Goal: Transaction & Acquisition: Book appointment/travel/reservation

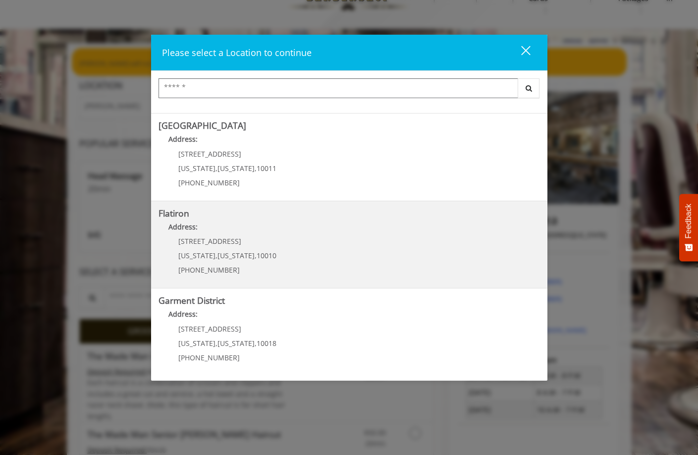
scroll to position [50, 0]
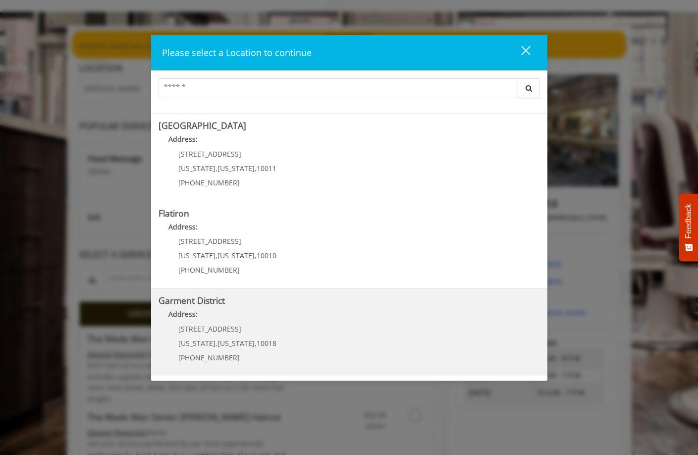
click at [305, 322] on District "Address:" at bounding box center [349, 317] width 381 height 16
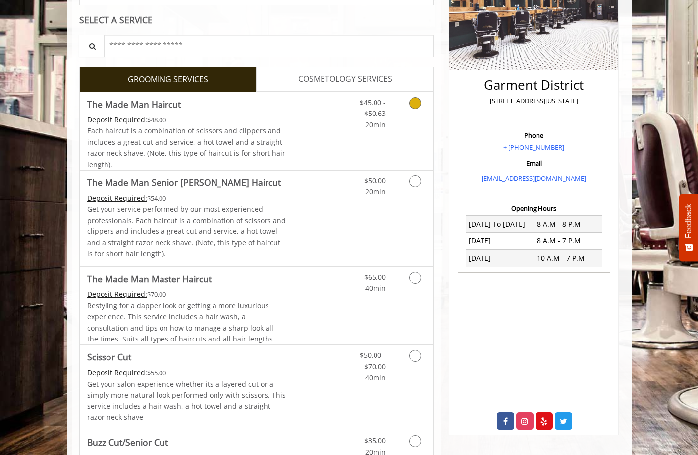
scroll to position [198, 0]
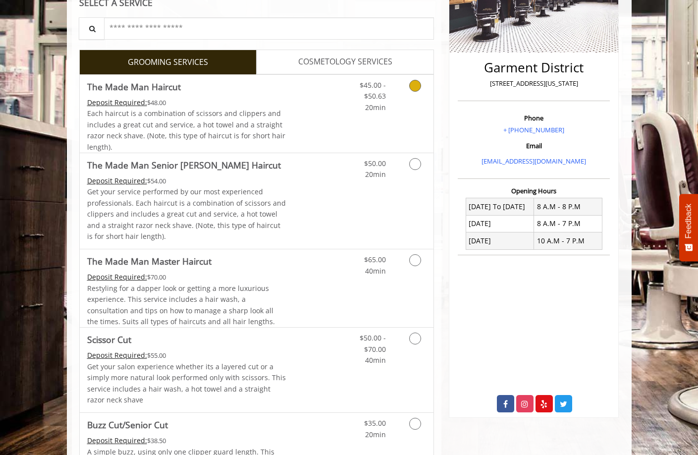
click at [258, 112] on span "Each haircut is a combination of scissors and clippers and includes a great cut…" at bounding box center [186, 129] width 198 height 43
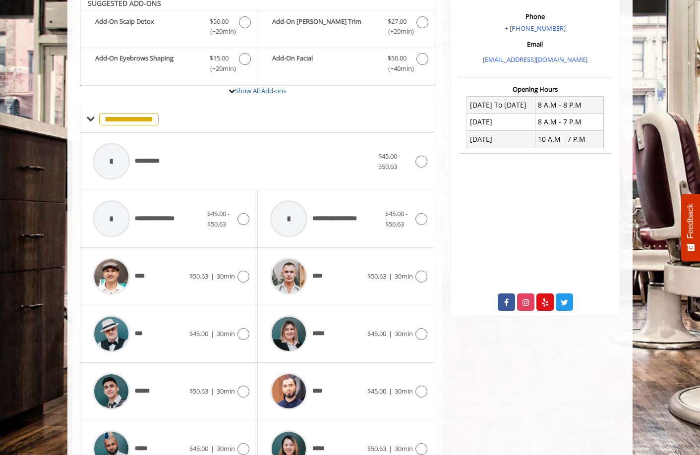
scroll to position [324, 0]
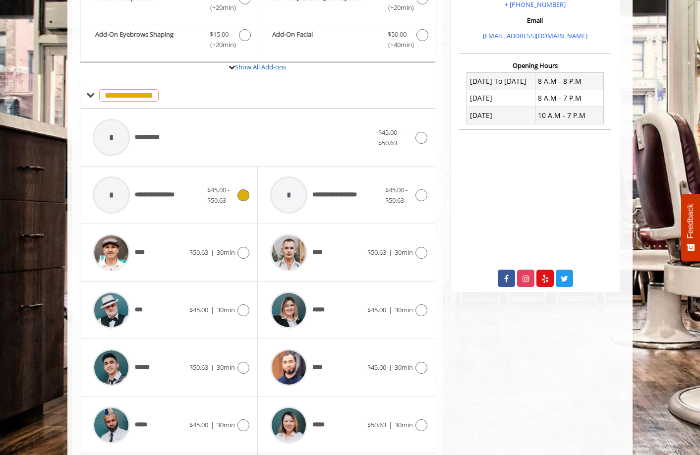
click at [174, 200] on span "**********" at bounding box center [160, 195] width 50 height 10
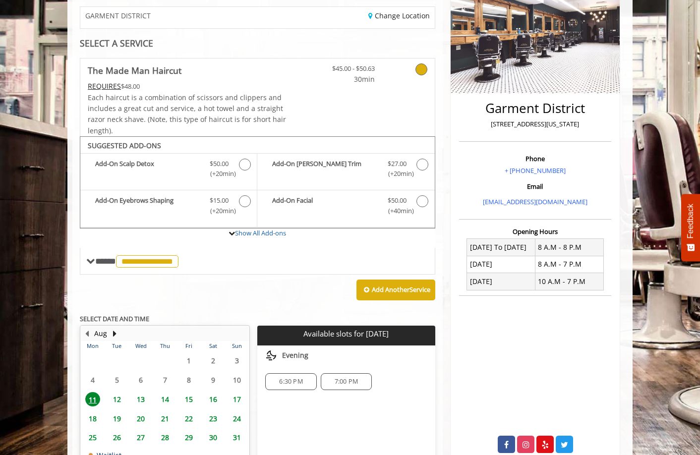
scroll to position [34, 0]
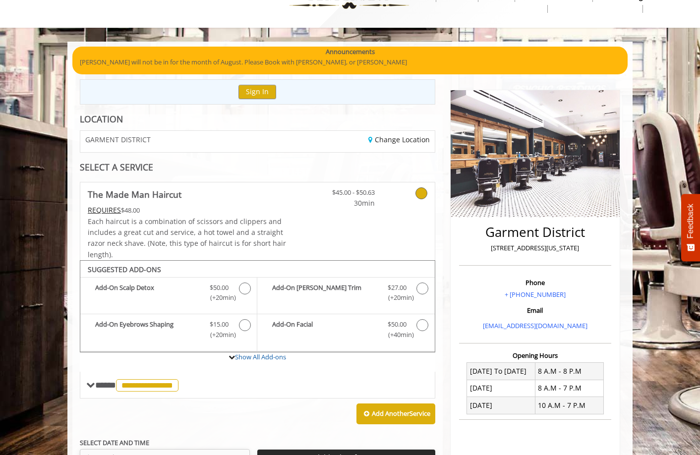
click at [148, 140] on span "GARMENT DISTRICT" at bounding box center [117, 139] width 65 height 7
click at [548, 247] on p "1400 Broadway, New York" at bounding box center [534, 248] width 147 height 10
copy div "1400 Broadway, New York"
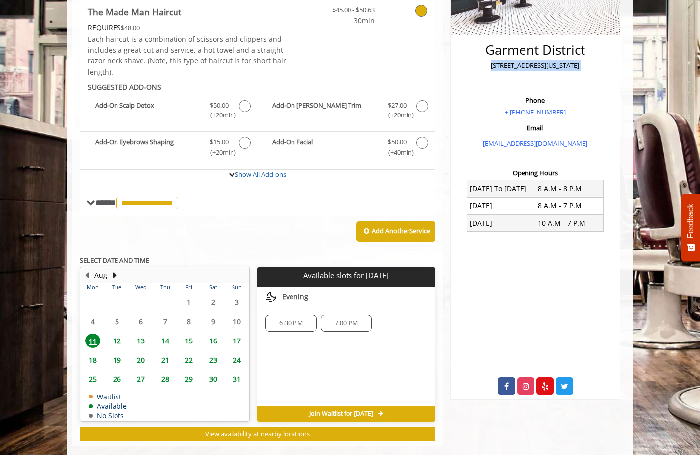
scroll to position [232, 0]
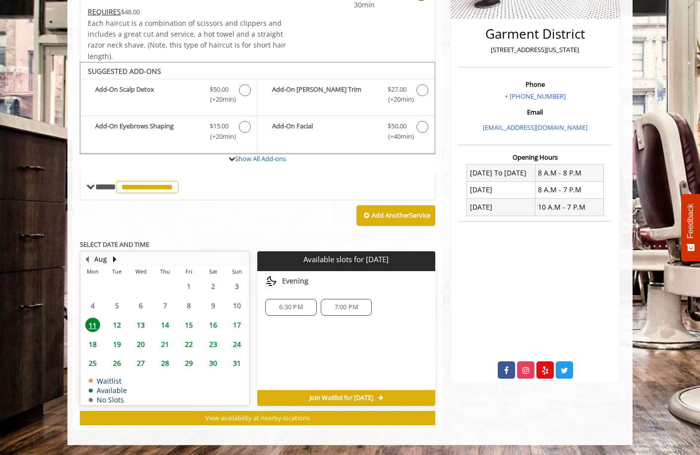
click at [286, 312] on div "6:30 PM" at bounding box center [290, 307] width 51 height 17
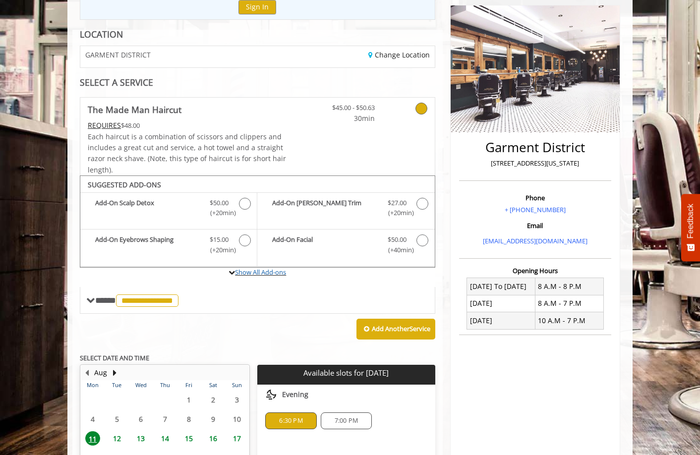
scroll to position [113, 0]
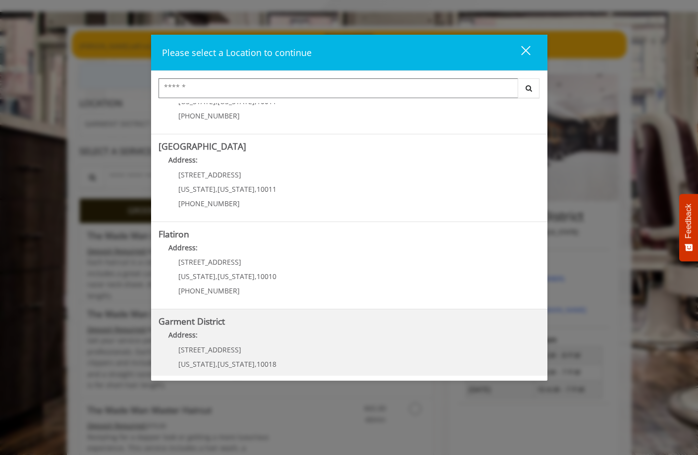
scroll to position [165, 0]
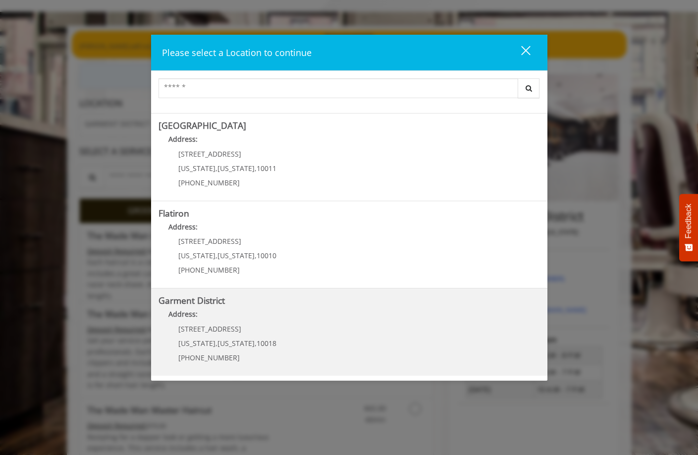
click at [263, 319] on District "Address:" at bounding box center [349, 317] width 381 height 16
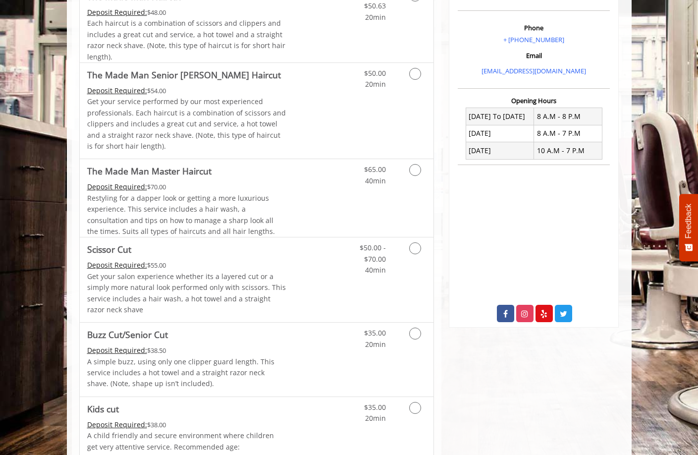
scroll to position [50, 0]
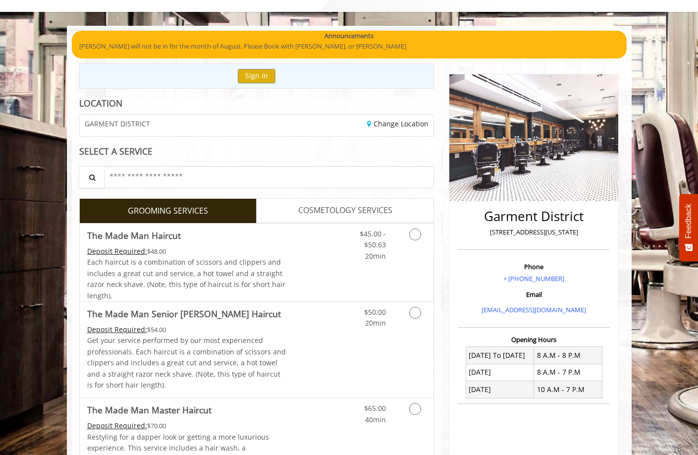
click at [174, 210] on span "GROOMING SERVICES" at bounding box center [168, 211] width 80 height 13
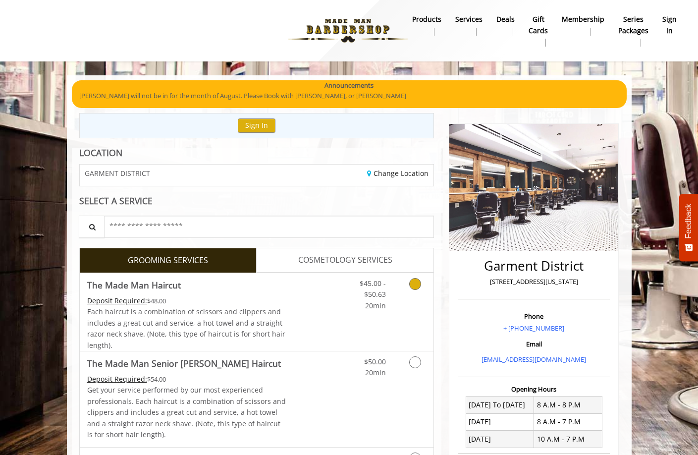
click at [210, 297] on div "Deposit Required: $48.00" at bounding box center [186, 300] width 199 height 11
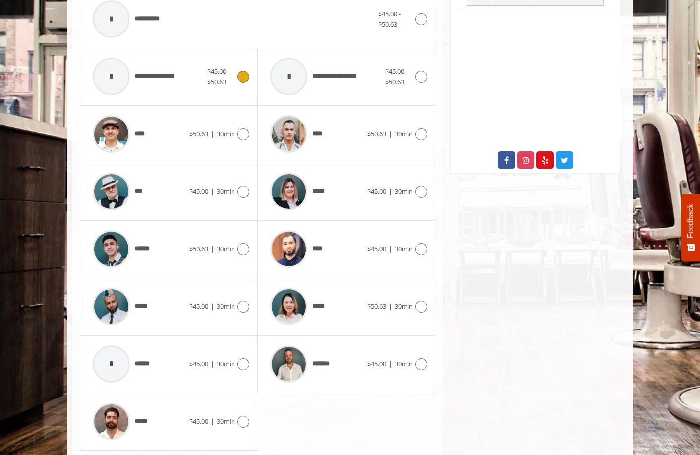
scroll to position [442, 0]
click at [197, 76] on div "**********" at bounding box center [147, 76] width 119 height 47
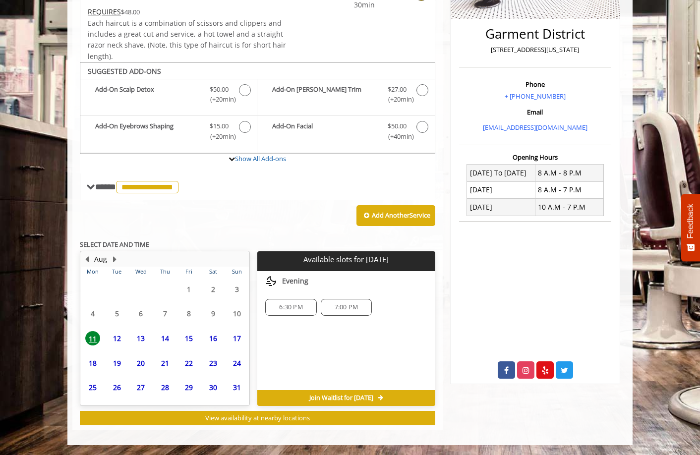
scroll to position [232, 0]
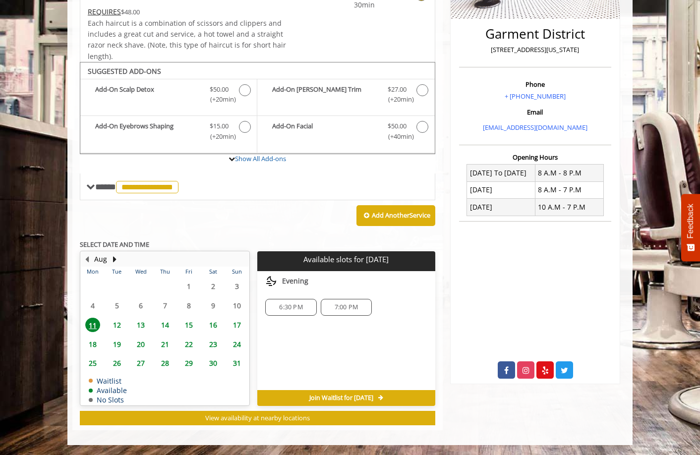
click at [293, 310] on span "6:30 PM" at bounding box center [290, 307] width 23 height 8
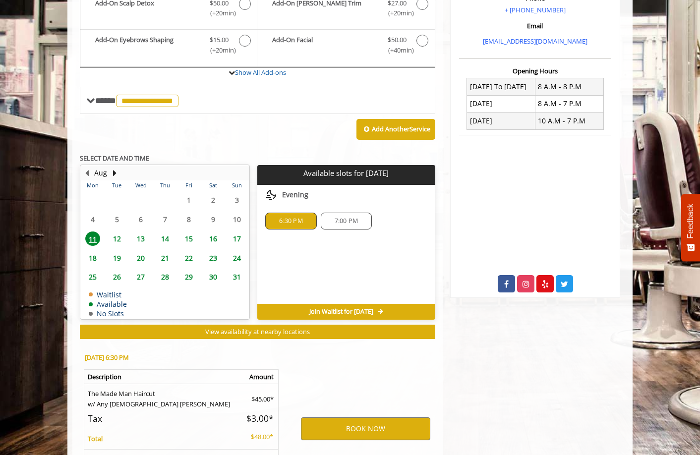
scroll to position [411, 0]
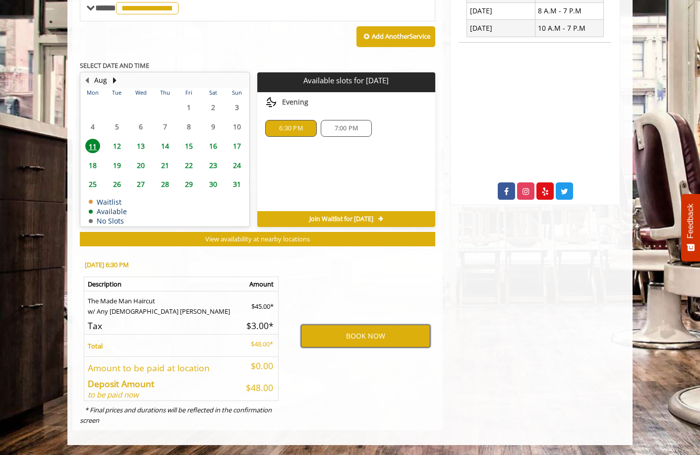
click at [349, 336] on button "BOOK NOW" at bounding box center [365, 336] width 129 height 23
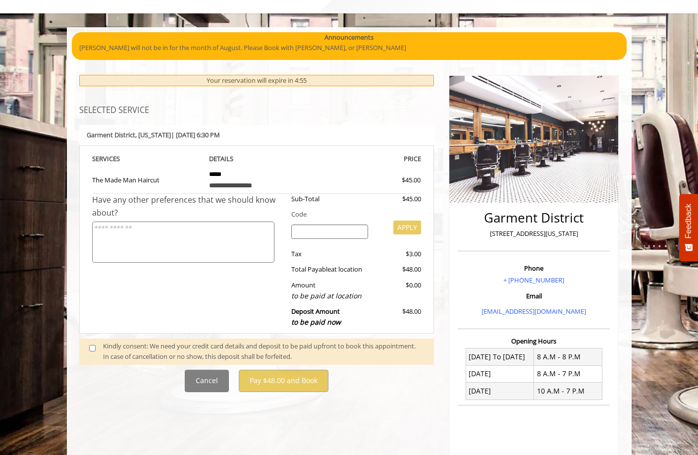
scroll to position [37, 0]
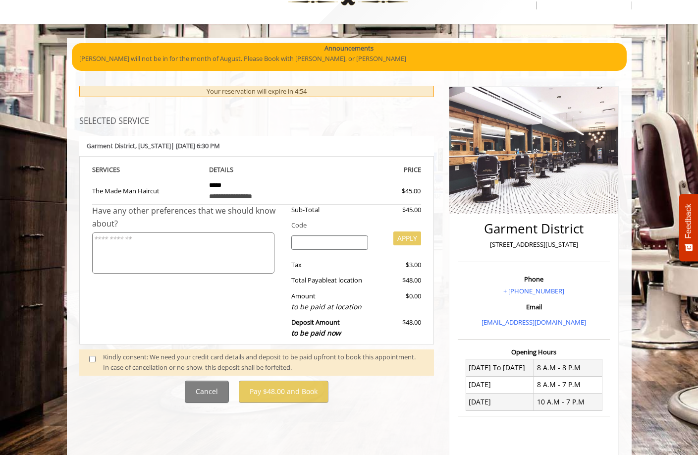
click at [324, 181] on td "$45.00" at bounding box center [367, 189] width 110 height 29
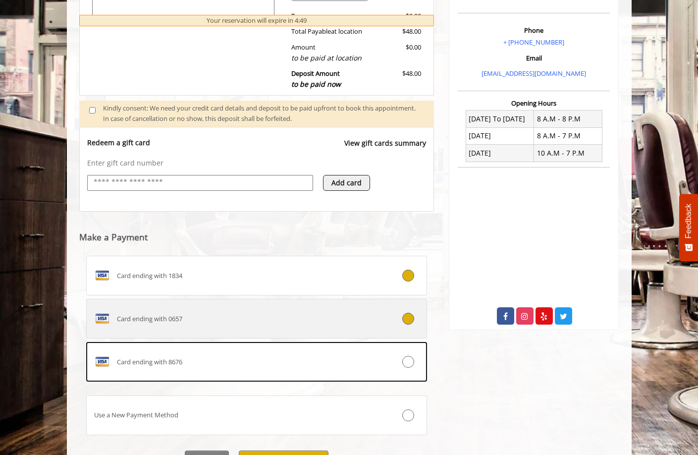
scroll to position [338, 0]
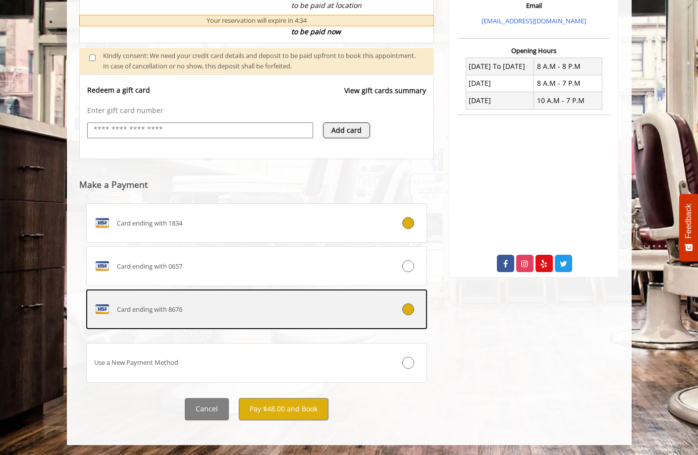
click at [415, 306] on div at bounding box center [398, 309] width 56 height 12
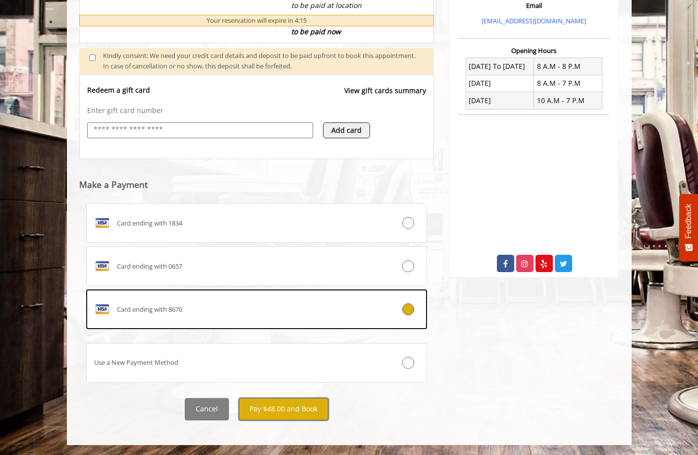
click at [285, 410] on button "Pay $48.00 and Book" at bounding box center [284, 409] width 90 height 22
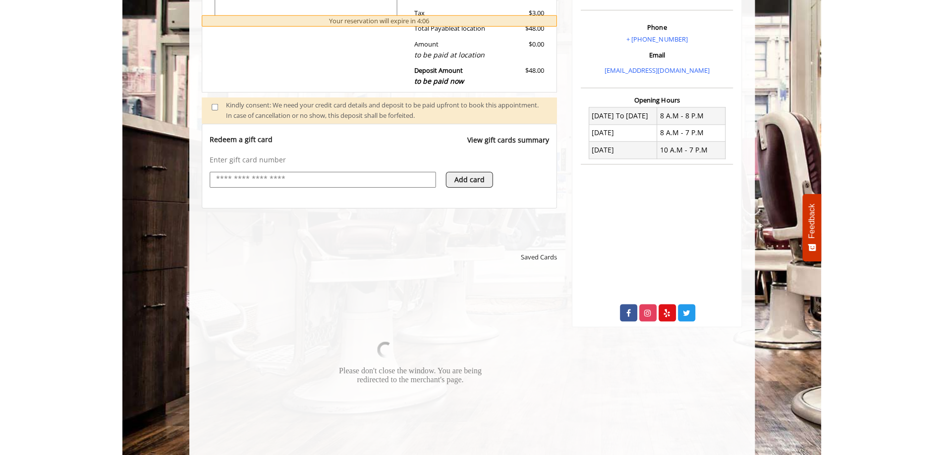
scroll to position [294, 0]
